Goal: Transaction & Acquisition: Subscribe to service/newsletter

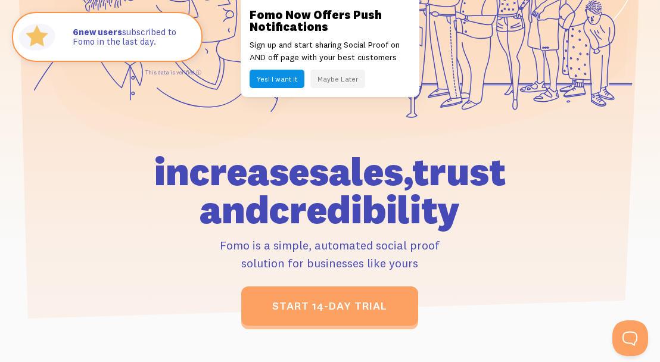
click at [330, 123] on icon at bounding box center [348, 17] width 583 height 246
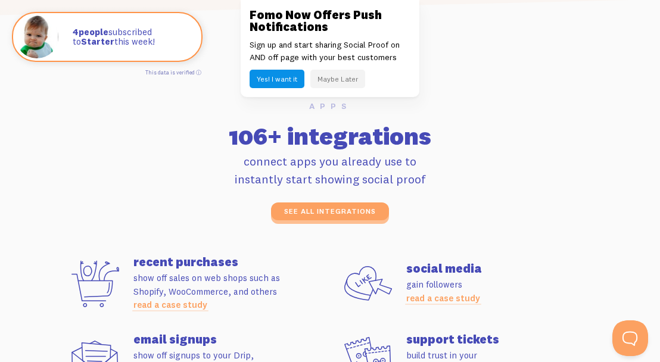
scroll to position [2964, 0]
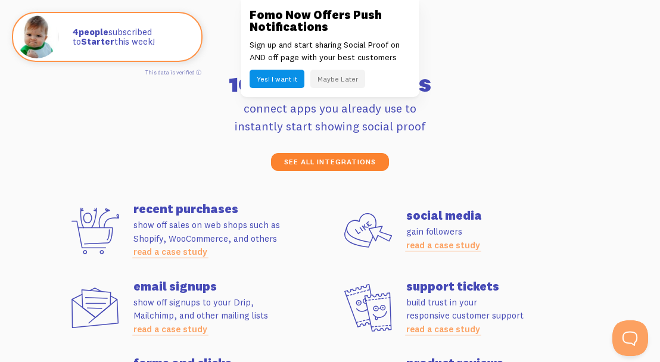
click at [328, 156] on link "see all integrations" at bounding box center [330, 162] width 118 height 18
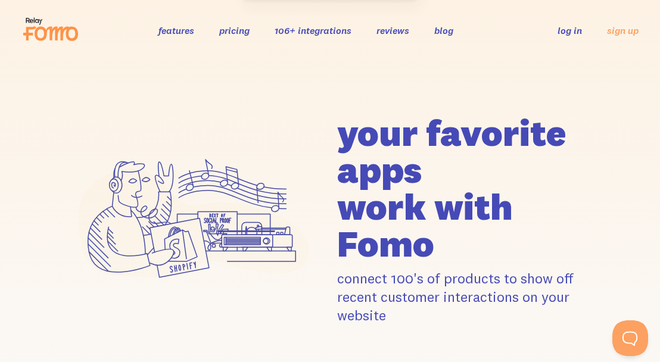
click at [319, 156] on icon at bounding box center [193, 218] width 258 height 229
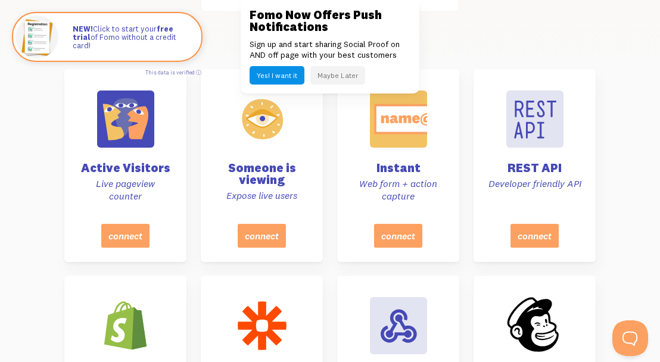
scroll to position [510, 0]
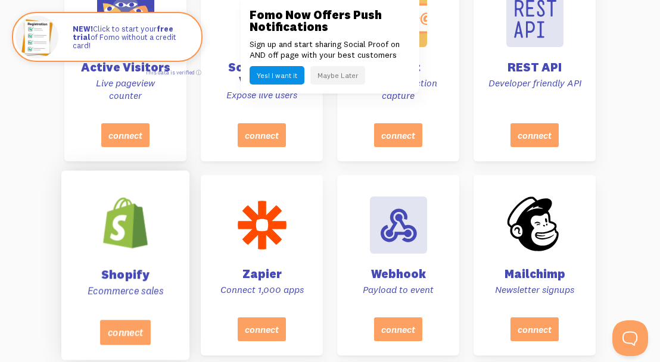
click at [141, 304] on div "Shopify Ecommerce sales" at bounding box center [125, 249] width 98 height 142
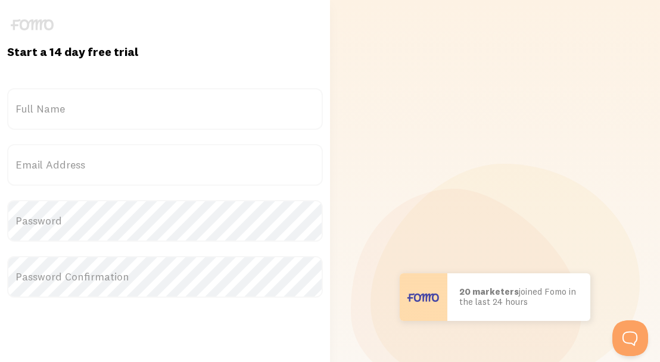
click at [326, 160] on div "Start a 14 day free trial {{ count }} people signed up [DATE]! Title Full Name …" at bounding box center [165, 297] width 330 height 594
